Goal: Task Accomplishment & Management: Manage account settings

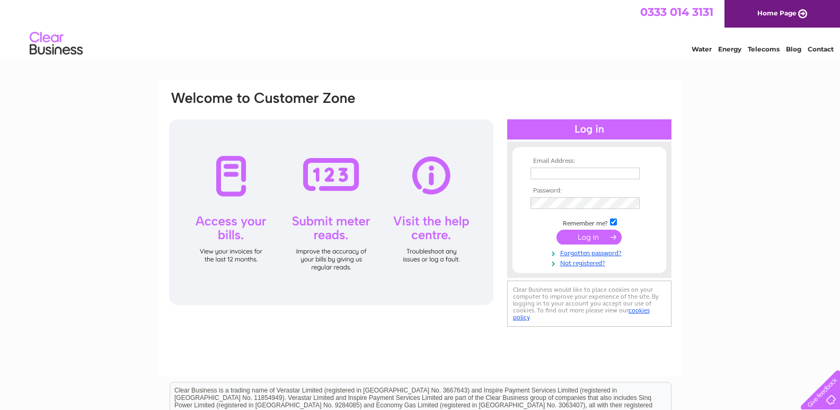
type input "[EMAIL_ADDRESS][DOMAIN_NAME]"
click at [585, 237] on input "submit" at bounding box center [588, 236] width 65 height 15
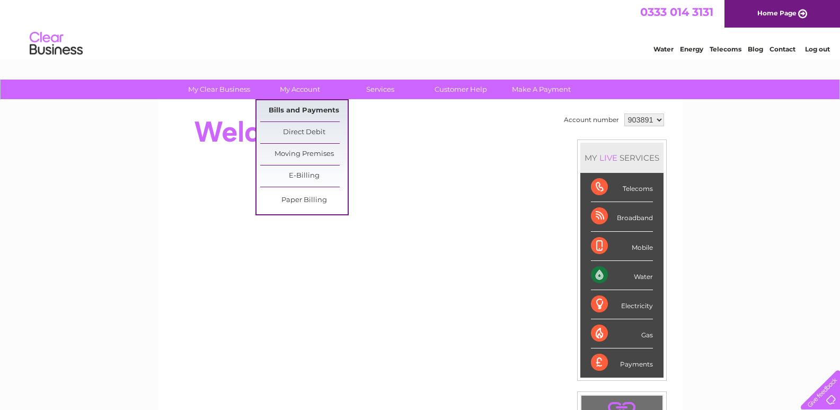
click at [295, 108] on link "Bills and Payments" at bounding box center [303, 110] width 87 height 21
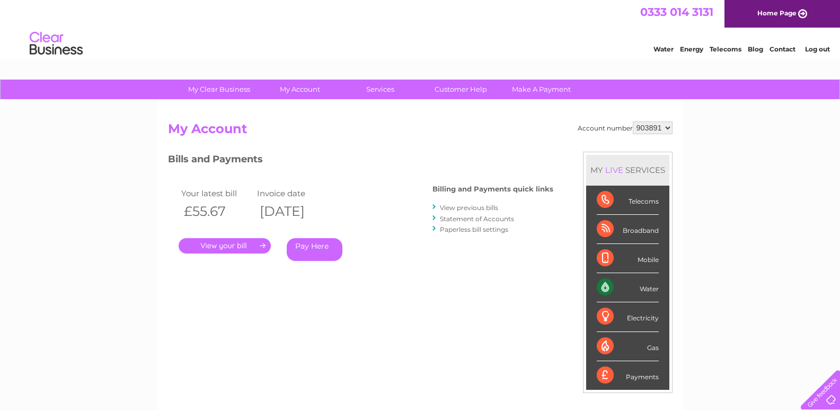
click at [220, 242] on link "." at bounding box center [225, 245] width 92 height 15
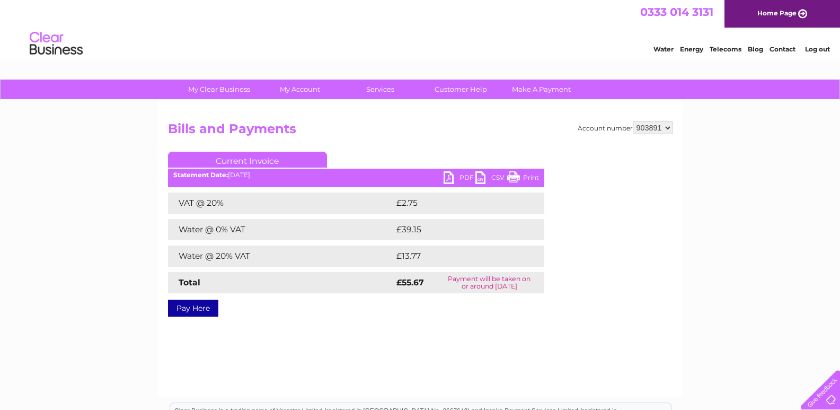
click at [462, 175] on link "PDF" at bounding box center [459, 178] width 32 height 15
